Goal: Transaction & Acquisition: Download file/media

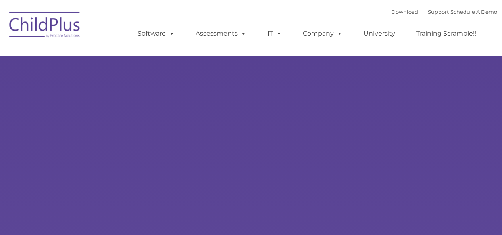
select select "MEDIUM"
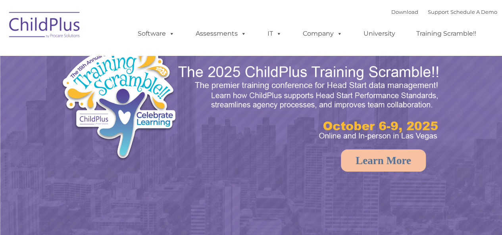
select select "MEDIUM"
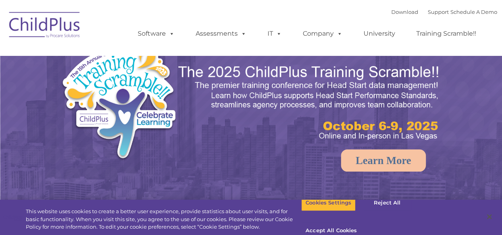
select select "MEDIUM"
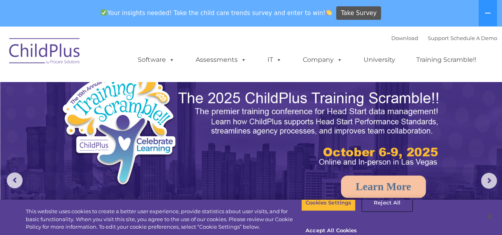
click at [383, 210] on button "Reject All" at bounding box center [387, 203] width 50 height 17
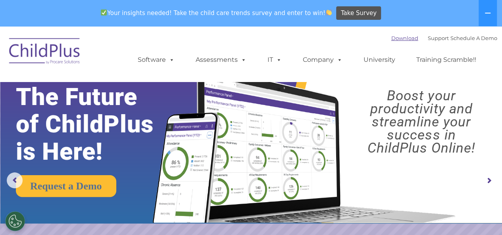
click at [392, 39] on link "Download" at bounding box center [404, 38] width 27 height 6
